Goal: Transaction & Acquisition: Purchase product/service

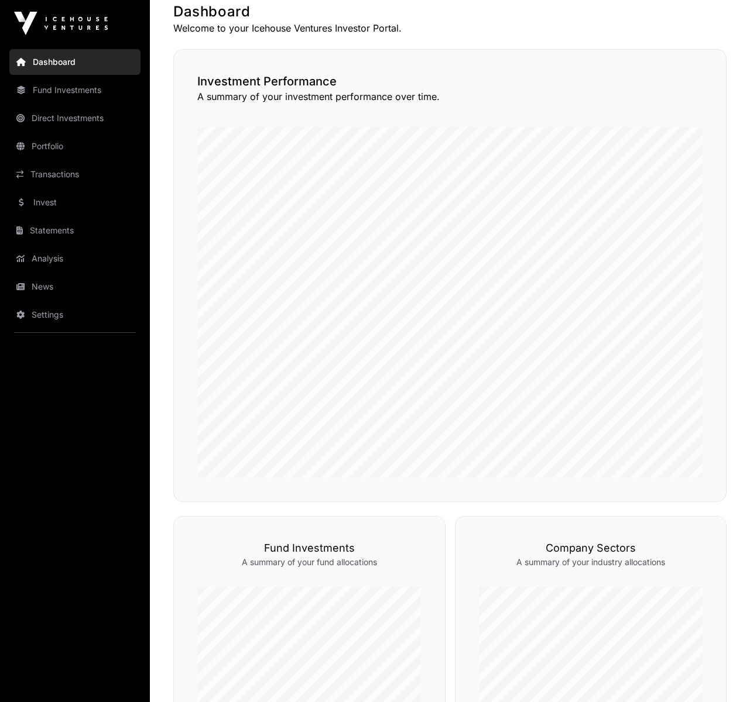
scroll to position [689, 0]
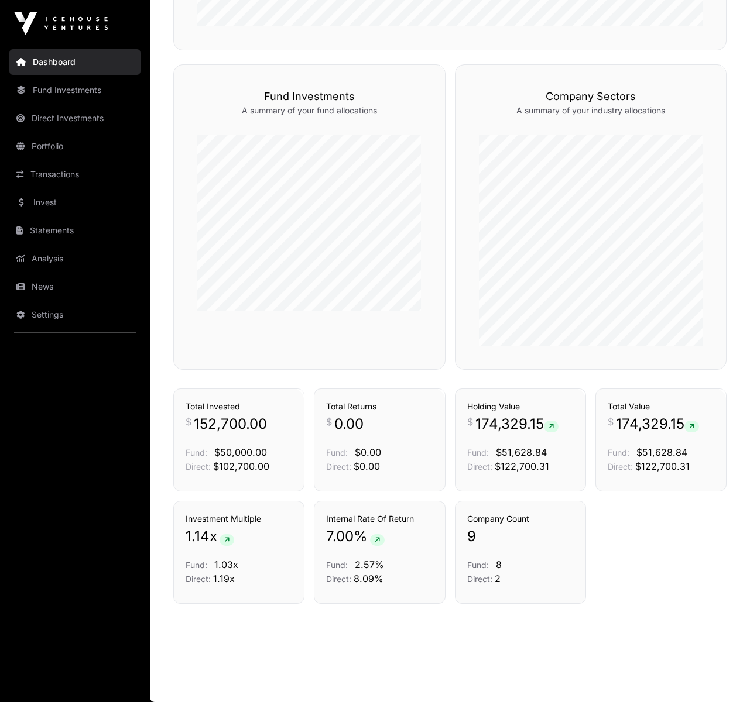
click at [49, 200] on link "Invest" at bounding box center [74, 203] width 131 height 26
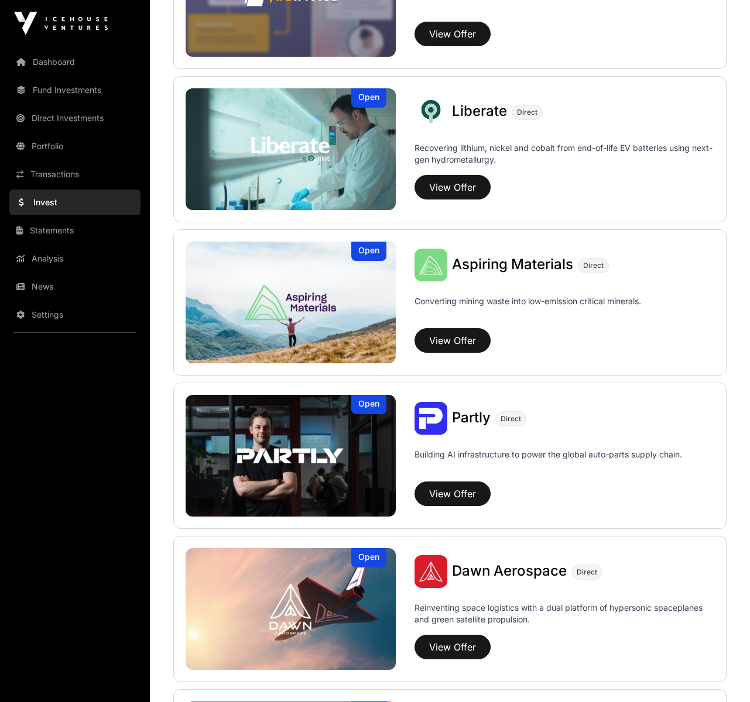
scroll to position [842, 0]
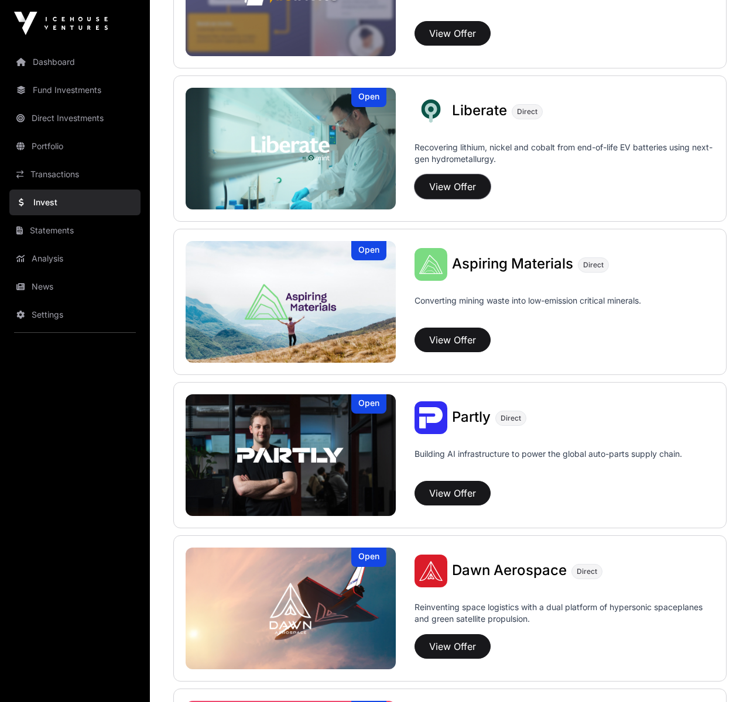
click at [445, 183] on button "View Offer" at bounding box center [452, 186] width 76 height 25
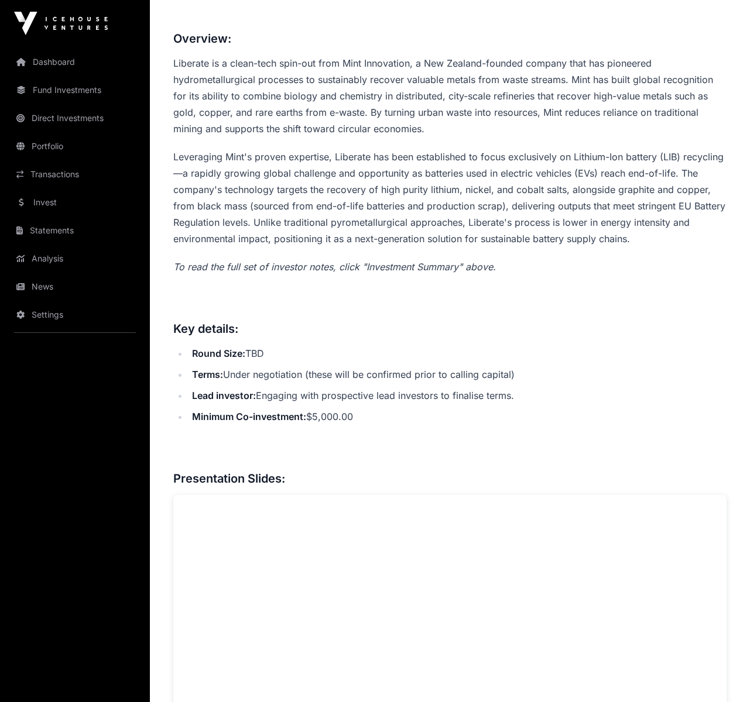
scroll to position [146, 0]
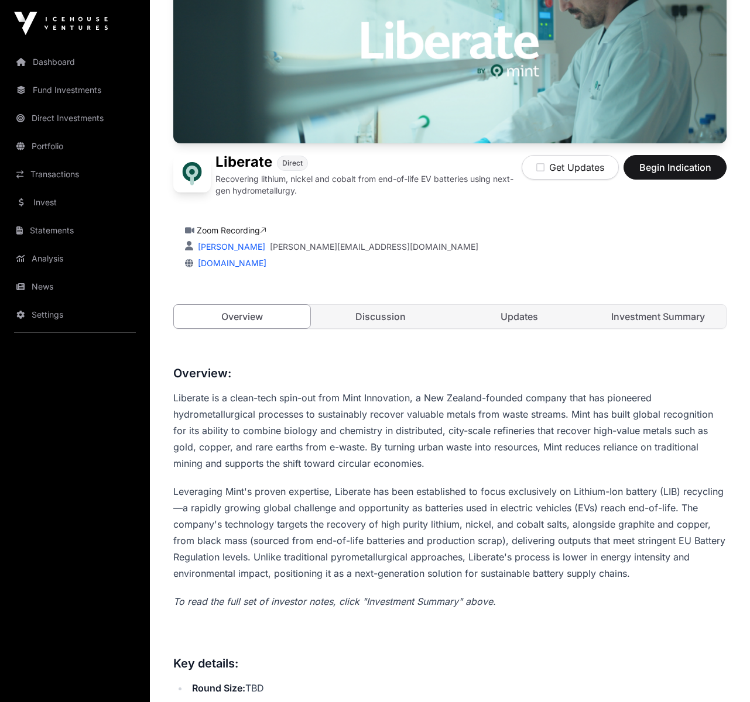
click at [667, 312] on link "Investment Summary" at bounding box center [657, 316] width 136 height 23
